Goal: Task Accomplishment & Management: Manage account settings

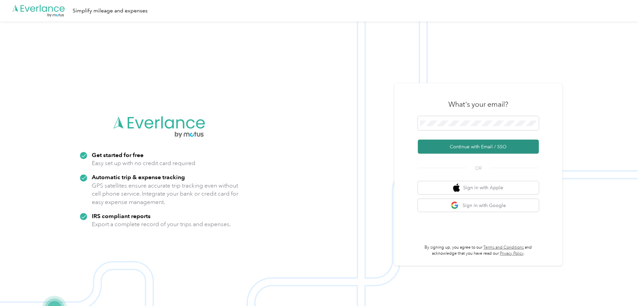
click at [472, 152] on button "Continue with Email / SSO" at bounding box center [478, 147] width 121 height 14
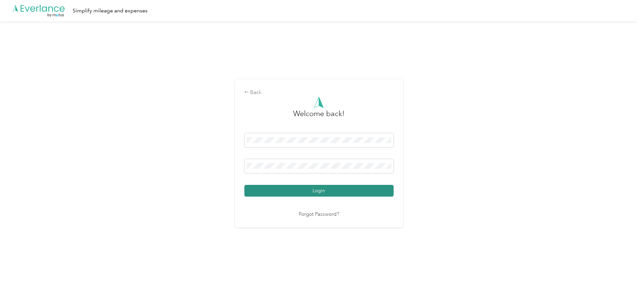
click at [309, 189] on button "Login" at bounding box center [318, 191] width 149 height 12
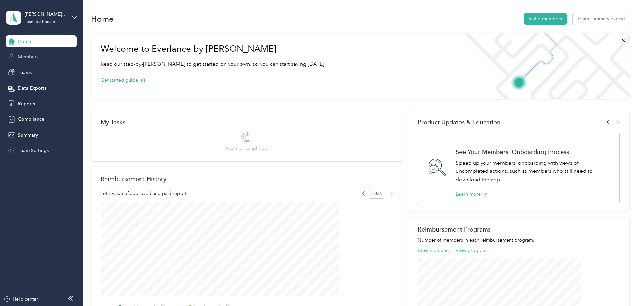
click at [25, 56] on span "Members" at bounding box center [28, 56] width 20 height 7
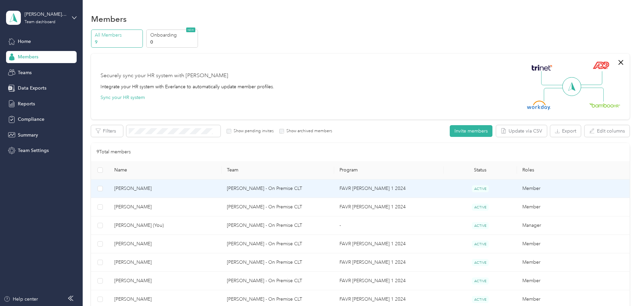
click at [184, 189] on span "[PERSON_NAME]" at bounding box center [165, 188] width 102 height 7
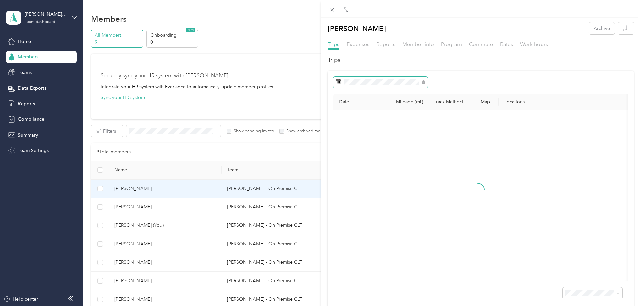
click at [366, 85] on span at bounding box center [380, 82] width 94 height 11
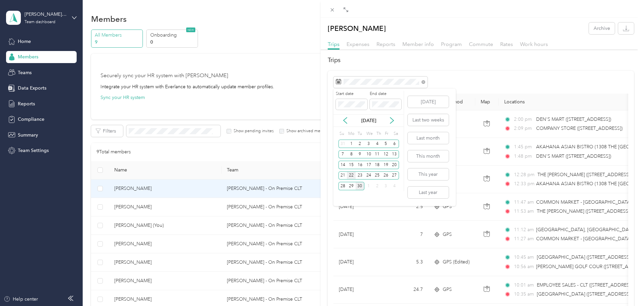
click at [350, 175] on div "22" at bounding box center [351, 176] width 9 height 8
click at [386, 176] on div "26" at bounding box center [385, 176] width 9 height 8
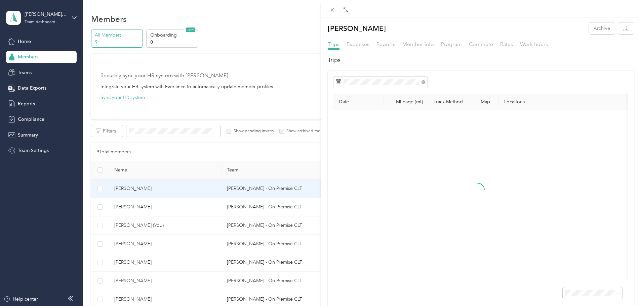
click at [561, 287] on span "100 per load" at bounding box center [575, 288] width 28 height 6
click at [349, 11] on span at bounding box center [345, 9] width 9 height 9
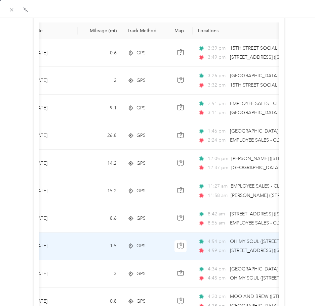
scroll to position [1, 0]
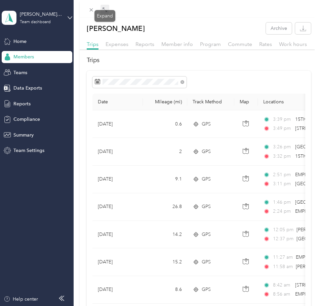
click at [105, 12] on span at bounding box center [104, 9] width 9 height 9
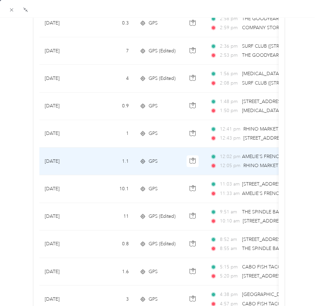
scroll to position [461, 0]
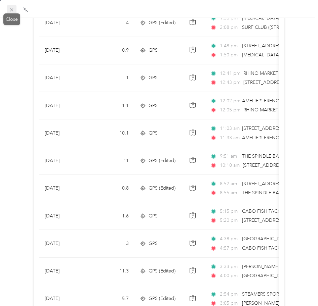
click at [14, 9] on icon at bounding box center [12, 10] width 6 height 6
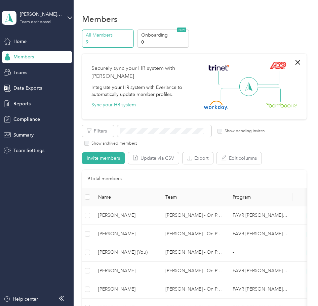
scroll to position [37, 0]
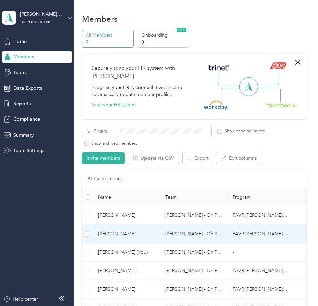
click at [128, 236] on span "[PERSON_NAME]" at bounding box center [126, 233] width 56 height 7
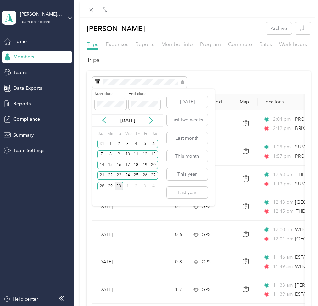
click at [109, 180] on div "22" at bounding box center [110, 175] width 9 height 11
click at [109, 169] on div "15" at bounding box center [110, 165] width 9 height 8
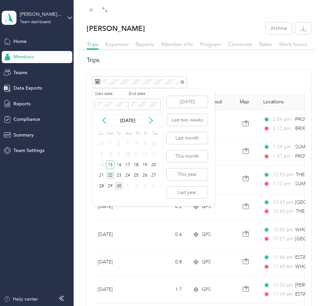
click at [110, 176] on div "22" at bounding box center [110, 176] width 9 height 8
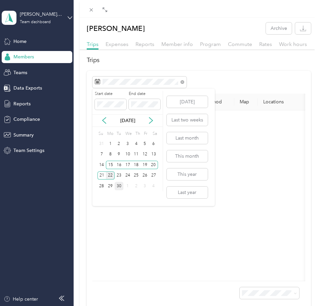
click at [113, 173] on div "22" at bounding box center [110, 176] width 9 height 8
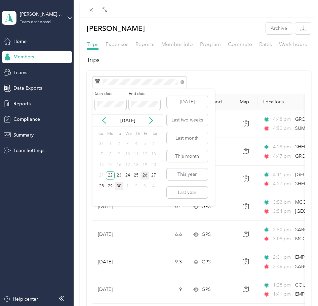
click at [144, 176] on div "26" at bounding box center [144, 176] width 9 height 8
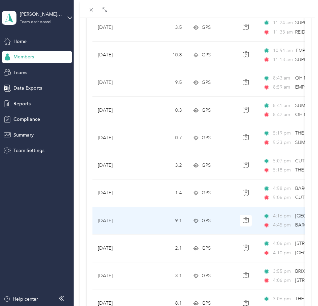
scroll to position [555, 0]
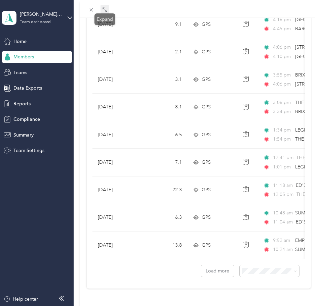
click at [102, 12] on span at bounding box center [104, 9] width 9 height 9
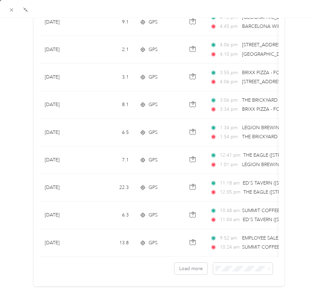
click at [218, 254] on span "100 per load" at bounding box center [226, 253] width 28 height 6
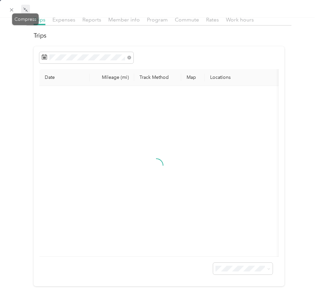
click at [22, 5] on span at bounding box center [25, 9] width 9 height 9
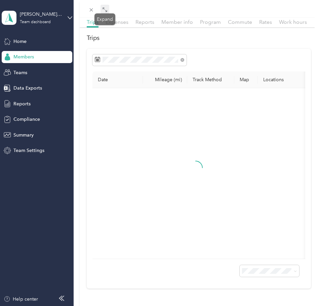
click at [106, 11] on icon at bounding box center [106, 11] width 2 height 2
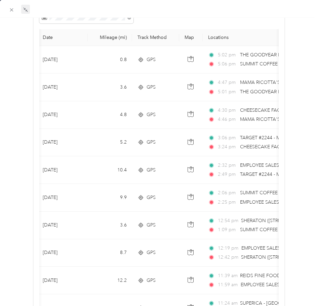
scroll to position [60, 0]
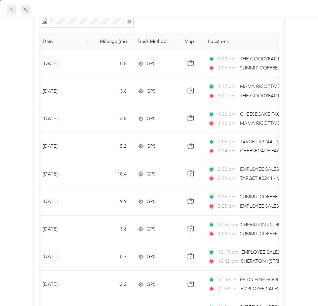
click at [12, 11] on icon at bounding box center [11, 9] width 3 height 3
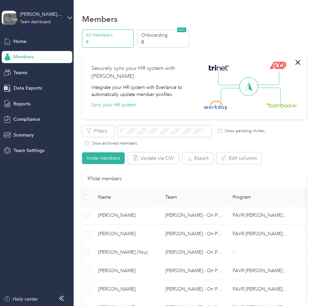
scroll to position [37, 0]
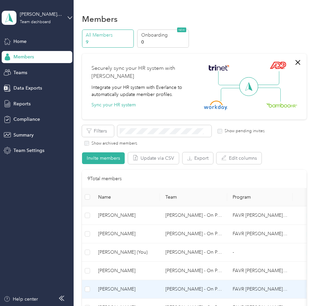
click at [109, 288] on span "[PERSON_NAME]" at bounding box center [126, 289] width 56 height 7
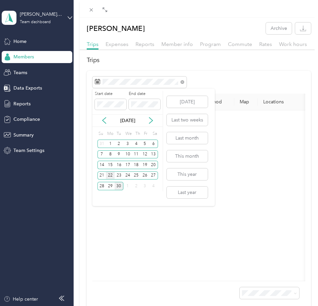
click at [111, 173] on div "22" at bounding box center [110, 176] width 9 height 8
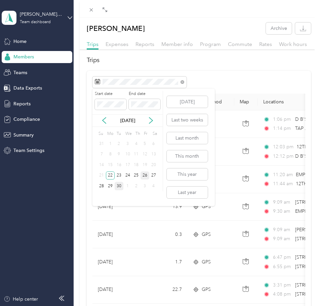
click at [145, 174] on div "26" at bounding box center [144, 176] width 9 height 8
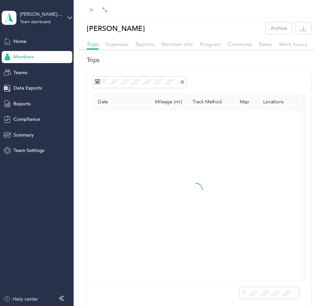
click at [253, 288] on span "100 per load" at bounding box center [252, 287] width 28 height 6
click at [106, 7] on icon at bounding box center [104, 9] width 5 height 5
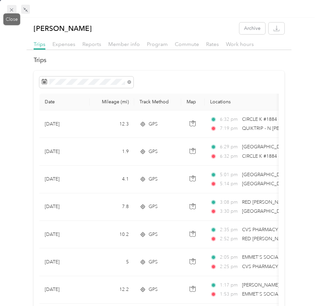
click at [11, 11] on icon at bounding box center [11, 9] width 3 height 3
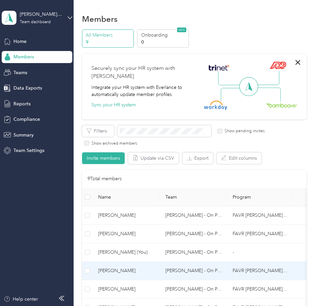
scroll to position [71, 0]
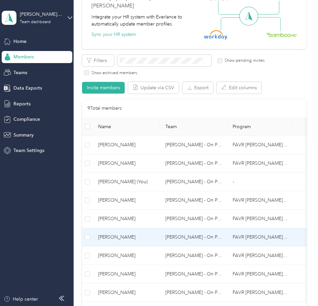
click at [113, 235] on span "[PERSON_NAME]" at bounding box center [126, 237] width 56 height 7
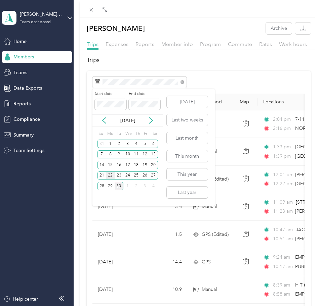
click at [112, 172] on div "22" at bounding box center [110, 176] width 9 height 8
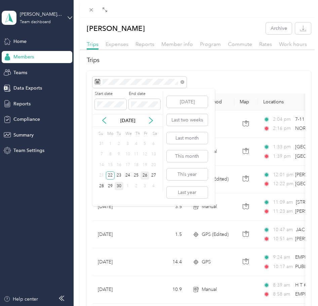
click at [143, 172] on div "26" at bounding box center [144, 176] width 9 height 8
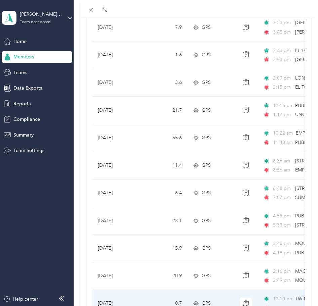
scroll to position [555, 0]
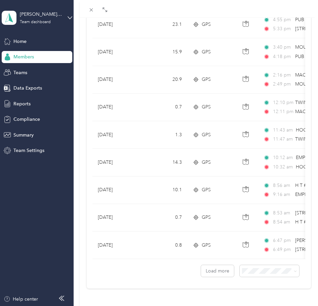
click at [250, 252] on span "100 per load" at bounding box center [252, 252] width 28 height 6
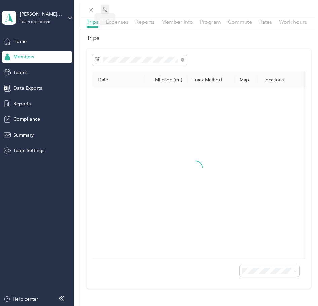
click at [105, 12] on icon at bounding box center [104, 9] width 5 height 5
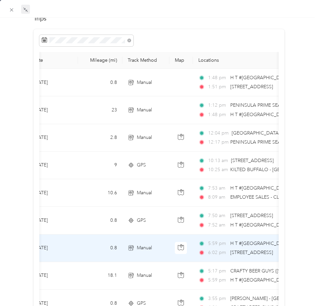
scroll to position [0, 0]
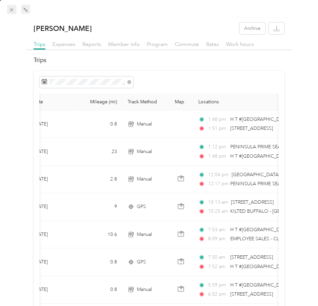
click at [9, 9] on icon at bounding box center [12, 10] width 6 height 6
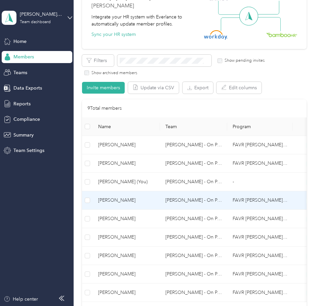
click at [117, 200] on span "[PERSON_NAME]" at bounding box center [126, 200] width 56 height 7
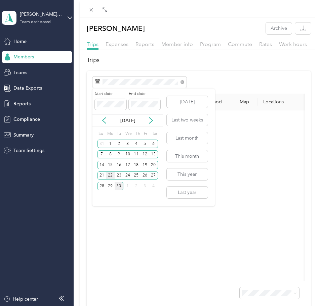
click at [109, 173] on div "22" at bounding box center [110, 176] width 9 height 8
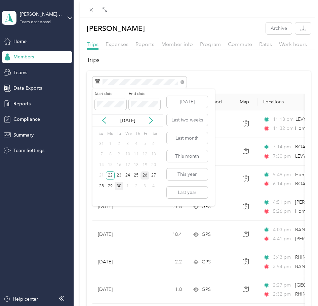
click at [142, 174] on div "26" at bounding box center [144, 176] width 9 height 8
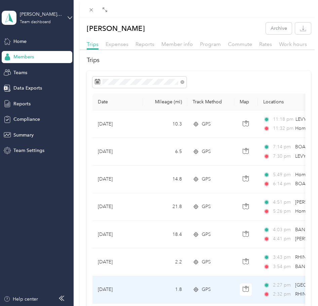
click at [247, 298] on td at bounding box center [246, 290] width 24 height 28
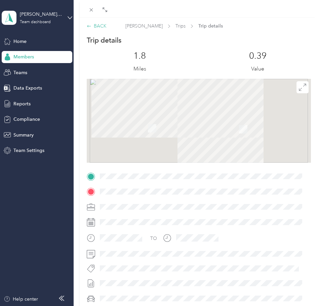
click at [95, 27] on div "BACK" at bounding box center [97, 26] width 20 height 7
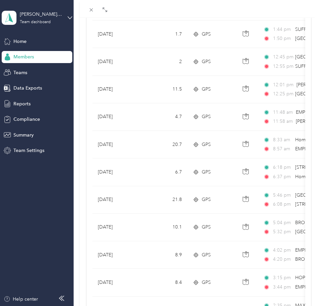
scroll to position [555, 0]
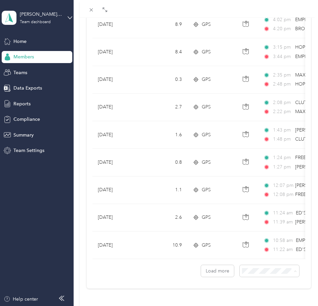
click at [244, 256] on li "100 per load" at bounding box center [262, 253] width 59 height 12
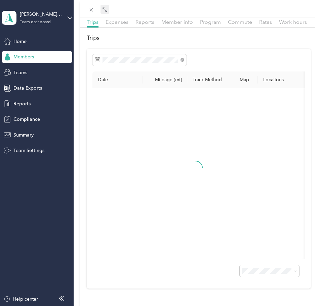
click at [103, 10] on icon at bounding box center [104, 9] width 5 height 5
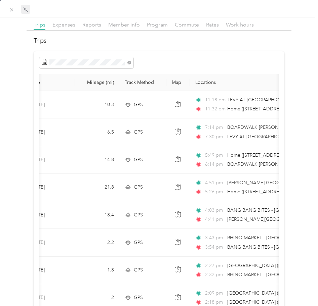
scroll to position [18, 0]
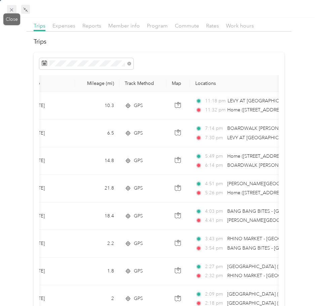
click at [9, 9] on icon at bounding box center [12, 10] width 6 height 6
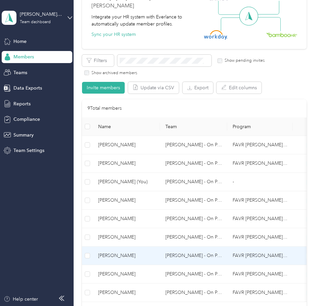
click at [121, 254] on span "[PERSON_NAME]" at bounding box center [126, 255] width 56 height 7
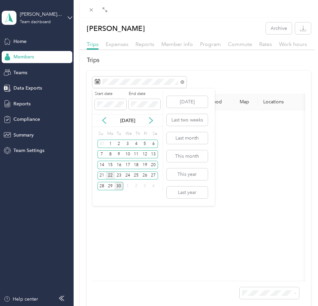
click at [108, 175] on div "22" at bounding box center [110, 176] width 9 height 8
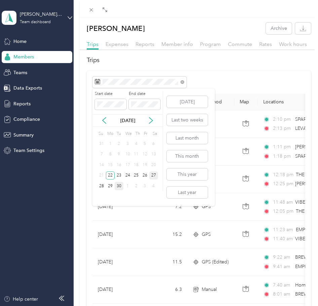
click at [151, 178] on div "27" at bounding box center [153, 176] width 9 height 8
click at [112, 177] on div "22" at bounding box center [110, 176] width 9 height 8
click at [144, 177] on div "26" at bounding box center [144, 176] width 9 height 8
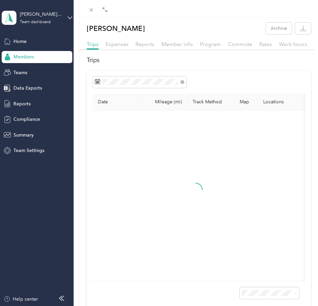
click at [237, 289] on li "100 per load" at bounding box center [262, 287] width 59 height 12
click at [105, 10] on icon at bounding box center [104, 9] width 5 height 5
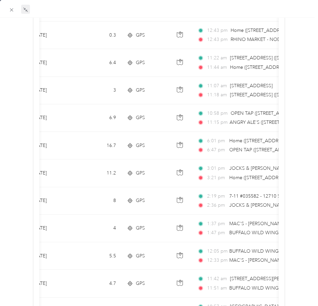
scroll to position [199, 0]
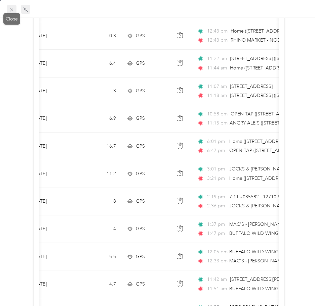
click at [11, 10] on icon at bounding box center [12, 10] width 6 height 6
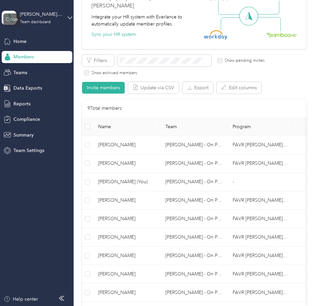
scroll to position [37, 0]
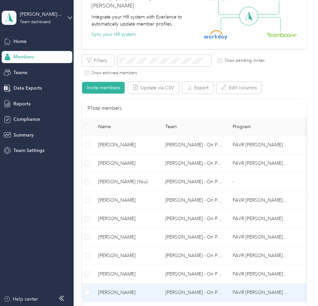
click at [120, 293] on span "[PERSON_NAME]" at bounding box center [126, 292] width 56 height 7
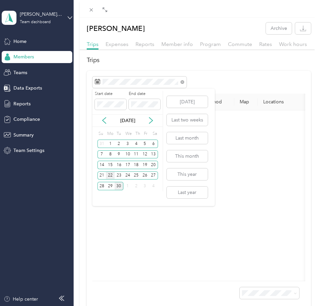
click at [107, 174] on div "22" at bounding box center [110, 176] width 9 height 8
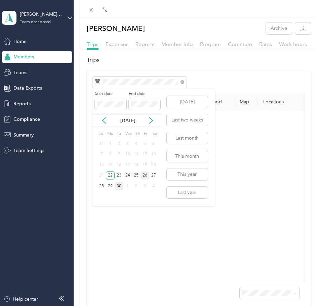
click at [144, 177] on div "26" at bounding box center [144, 176] width 9 height 8
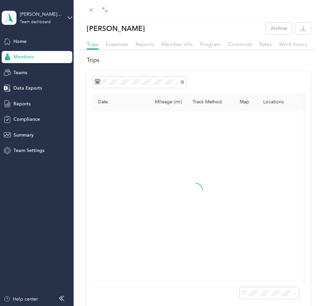
click at [242, 288] on span "100 per load" at bounding box center [252, 288] width 28 height 6
click at [104, 7] on icon at bounding box center [104, 9] width 5 height 5
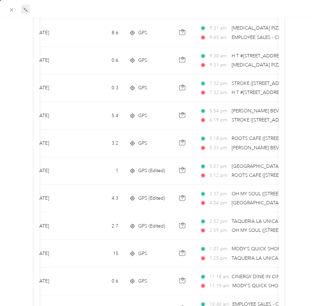
scroll to position [527, 0]
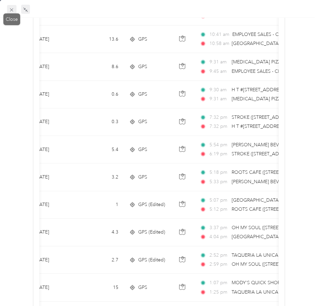
click at [14, 10] on icon at bounding box center [12, 10] width 6 height 6
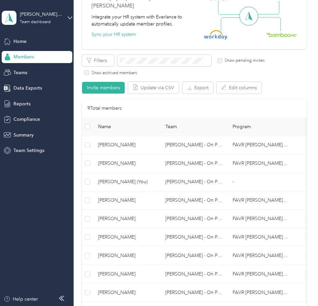
scroll to position [37, 0]
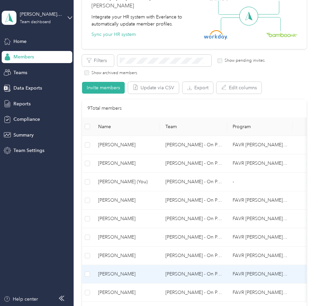
click at [122, 279] on td "[PERSON_NAME]" at bounding box center [126, 274] width 67 height 18
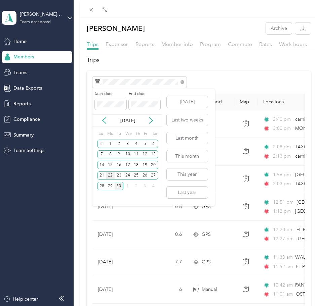
click at [110, 175] on div "22" at bounding box center [110, 176] width 9 height 8
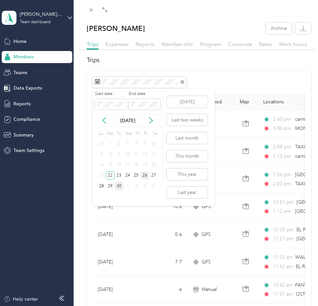
click at [148, 174] on div "26" at bounding box center [144, 176] width 9 height 8
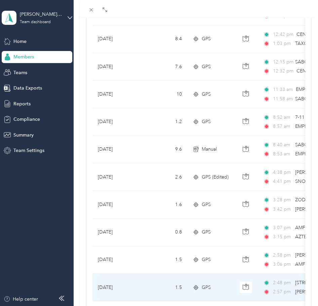
scroll to position [555, 0]
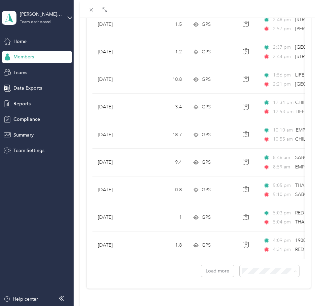
click at [237, 255] on li "100 per load" at bounding box center [262, 253] width 59 height 12
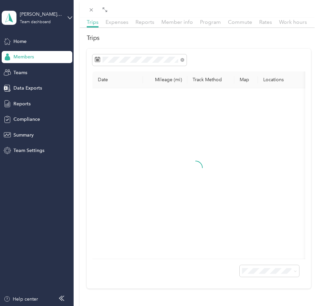
scroll to position [35, 0]
click at [101, 10] on span at bounding box center [104, 9] width 9 height 9
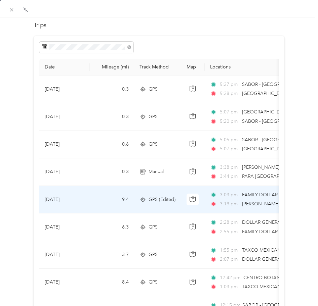
click at [119, 196] on td "9.4" at bounding box center [112, 200] width 44 height 28
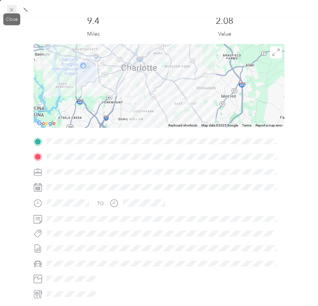
click at [11, 10] on icon at bounding box center [12, 10] width 6 height 6
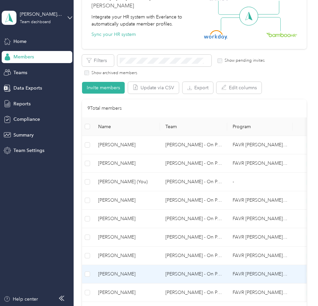
click at [113, 276] on span "[PERSON_NAME]" at bounding box center [126, 274] width 56 height 7
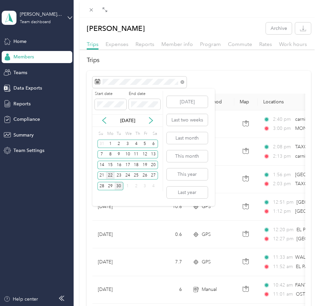
click at [113, 176] on div "22" at bounding box center [110, 176] width 9 height 8
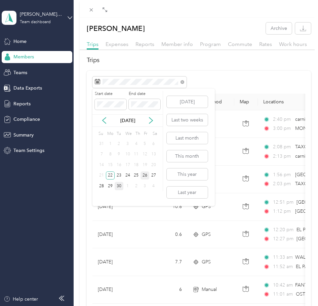
click at [142, 177] on div "26" at bounding box center [144, 176] width 9 height 8
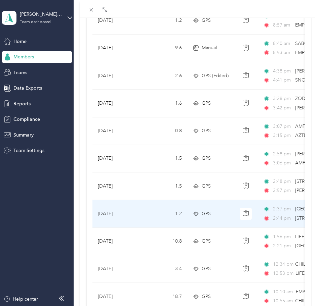
scroll to position [555, 0]
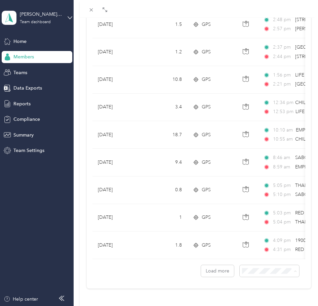
click at [242, 252] on span "100 per load" at bounding box center [252, 253] width 28 height 6
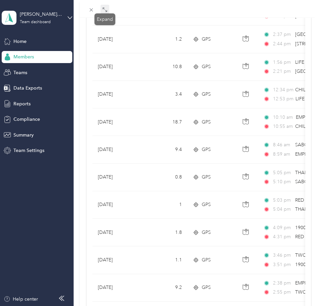
click at [105, 7] on icon at bounding box center [104, 9] width 5 height 5
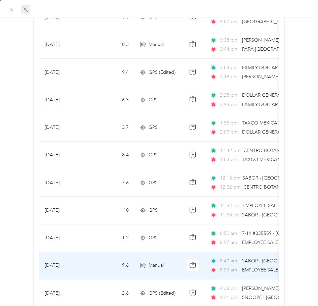
scroll to position [77, 0]
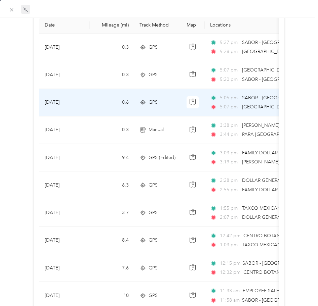
click at [181, 96] on td at bounding box center [193, 103] width 24 height 28
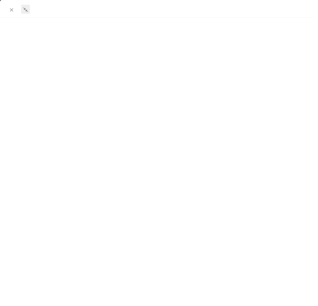
scroll to position [77, 0]
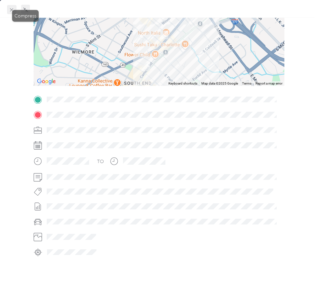
click at [11, 11] on icon at bounding box center [12, 10] width 6 height 6
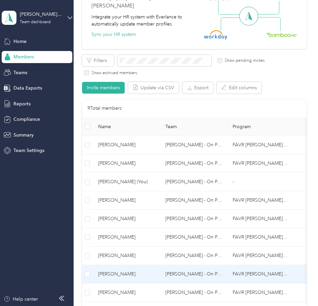
click at [120, 272] on span "[PERSON_NAME]" at bounding box center [126, 274] width 56 height 7
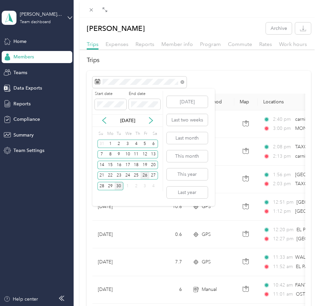
click at [145, 176] on div "26" at bounding box center [144, 176] width 9 height 8
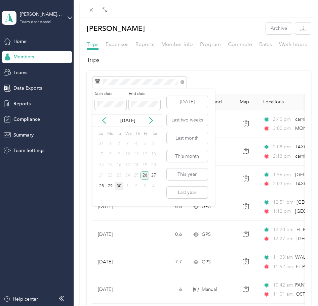
click at [145, 176] on div "26" at bounding box center [144, 176] width 9 height 8
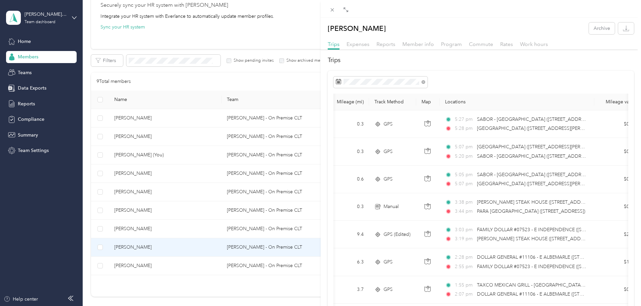
scroll to position [74, 0]
